Goal: Information Seeking & Learning: Learn about a topic

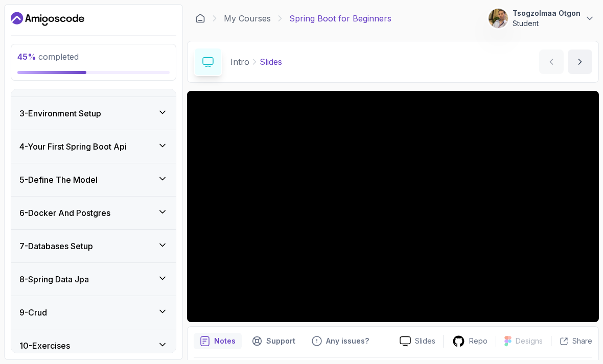
scroll to position [148, 0]
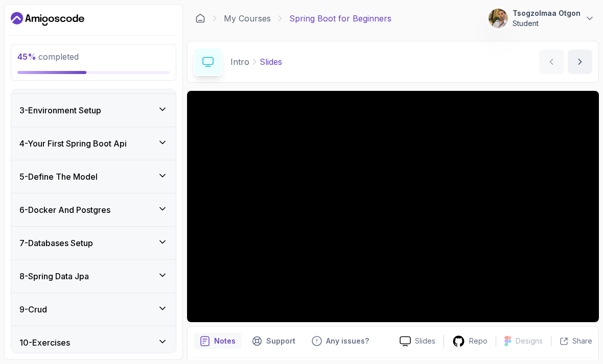
click at [60, 246] on h3 "7 - Databases Setup" at bounding box center [56, 243] width 74 height 12
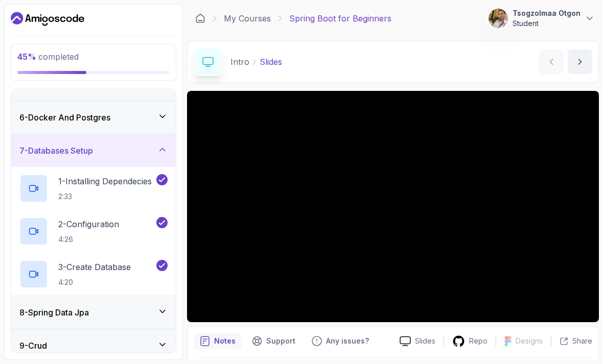
scroll to position [155, 0]
click at [85, 190] on h2 "1 - Installing Dependecies 2:33" at bounding box center [105, 187] width 94 height 27
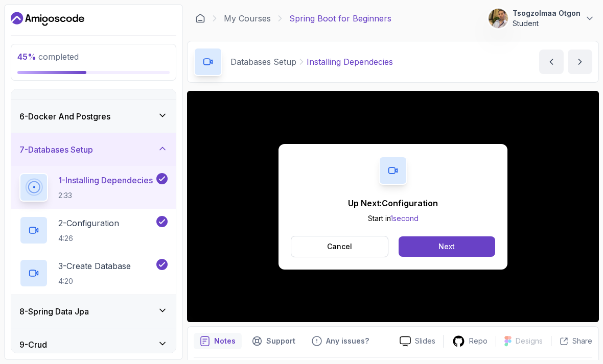
click at [439, 245] on div "Next" at bounding box center [447, 247] width 16 height 10
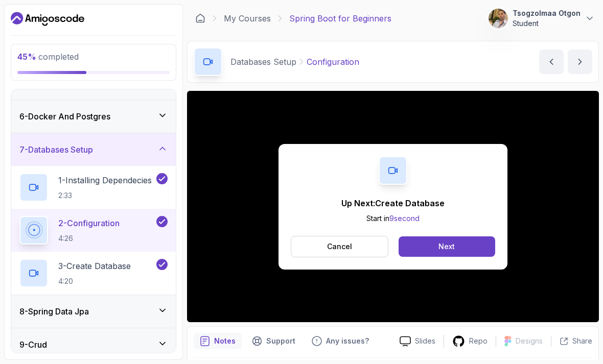
click at [96, 272] on p "3 - Create Database" at bounding box center [94, 266] width 73 height 12
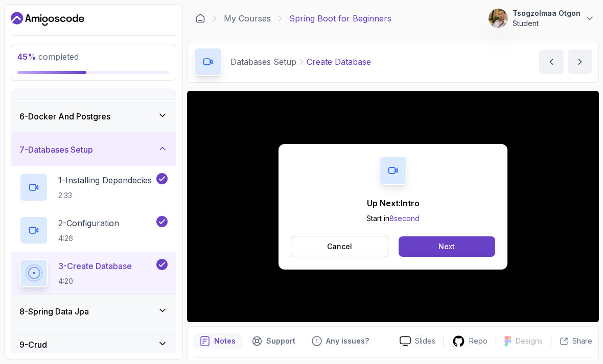
click at [435, 242] on button "Next" at bounding box center [447, 247] width 97 height 20
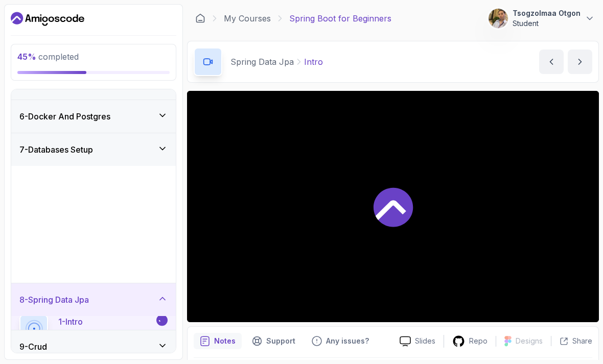
scroll to position [102, 0]
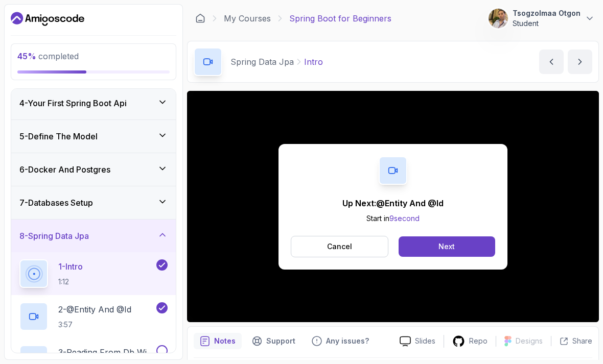
click at [441, 242] on div "Next" at bounding box center [447, 247] width 16 height 10
